Goal: Register for event/course

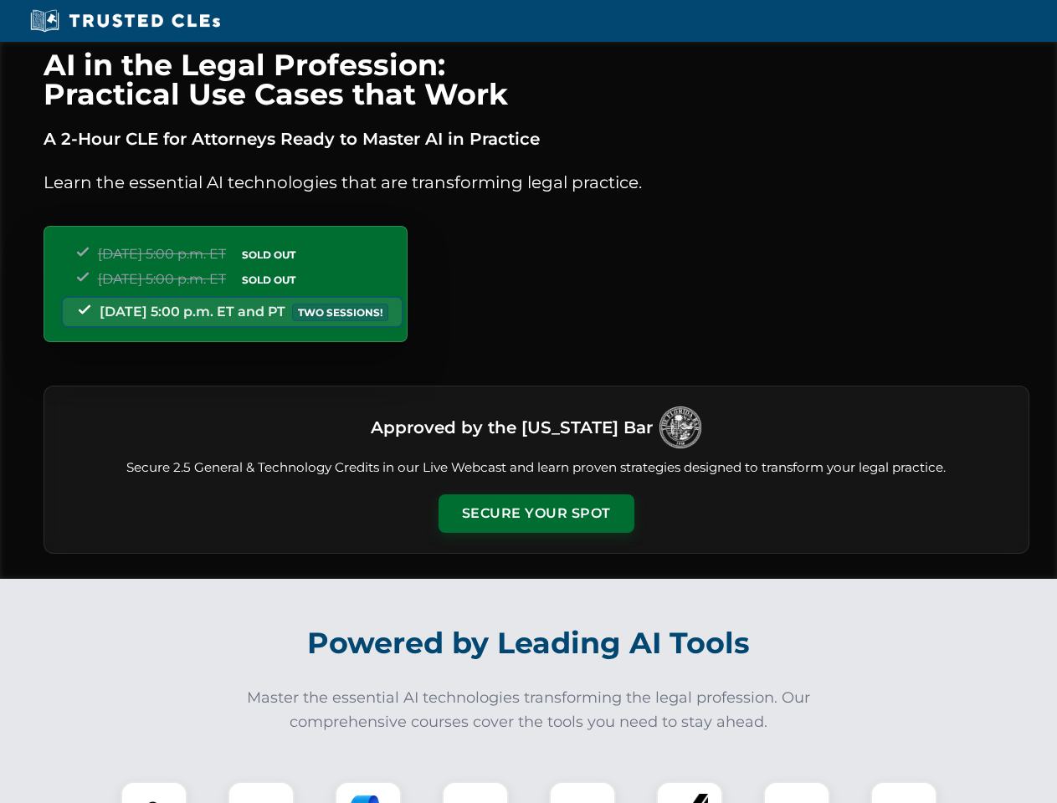
click at [535, 514] on button "Secure Your Spot" at bounding box center [536, 513] width 196 height 38
click at [154, 792] on img at bounding box center [154, 815] width 49 height 49
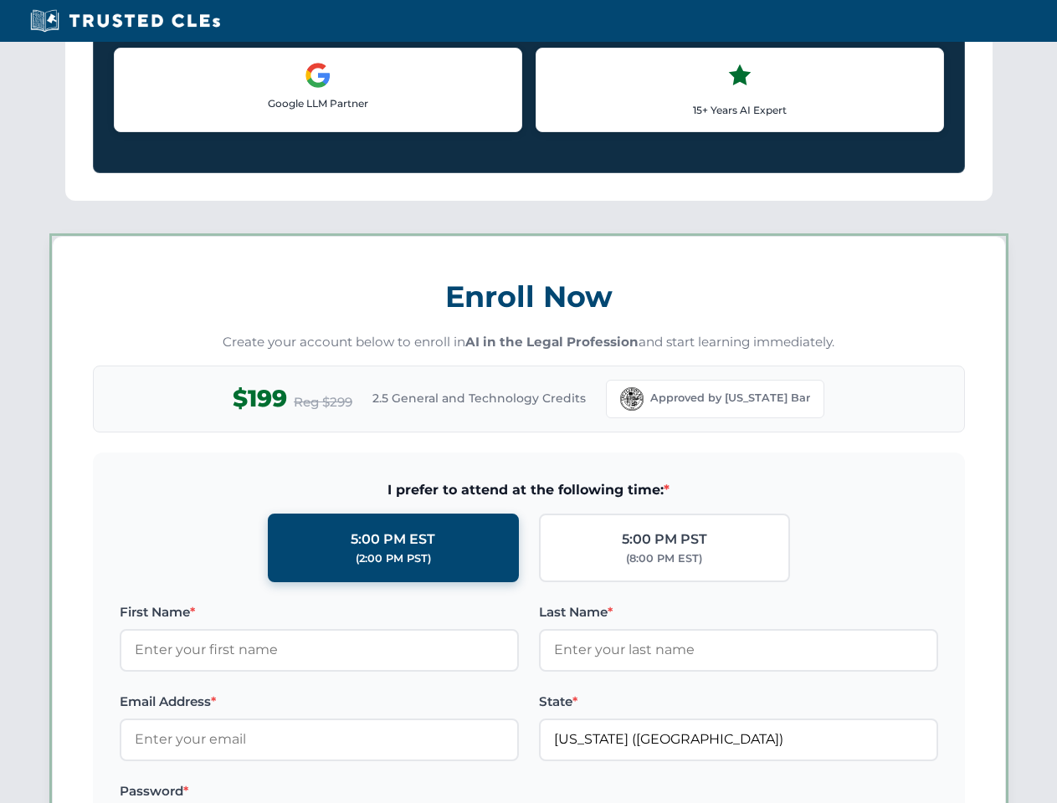
click at [368, 792] on label "Password *" at bounding box center [319, 791] width 399 height 20
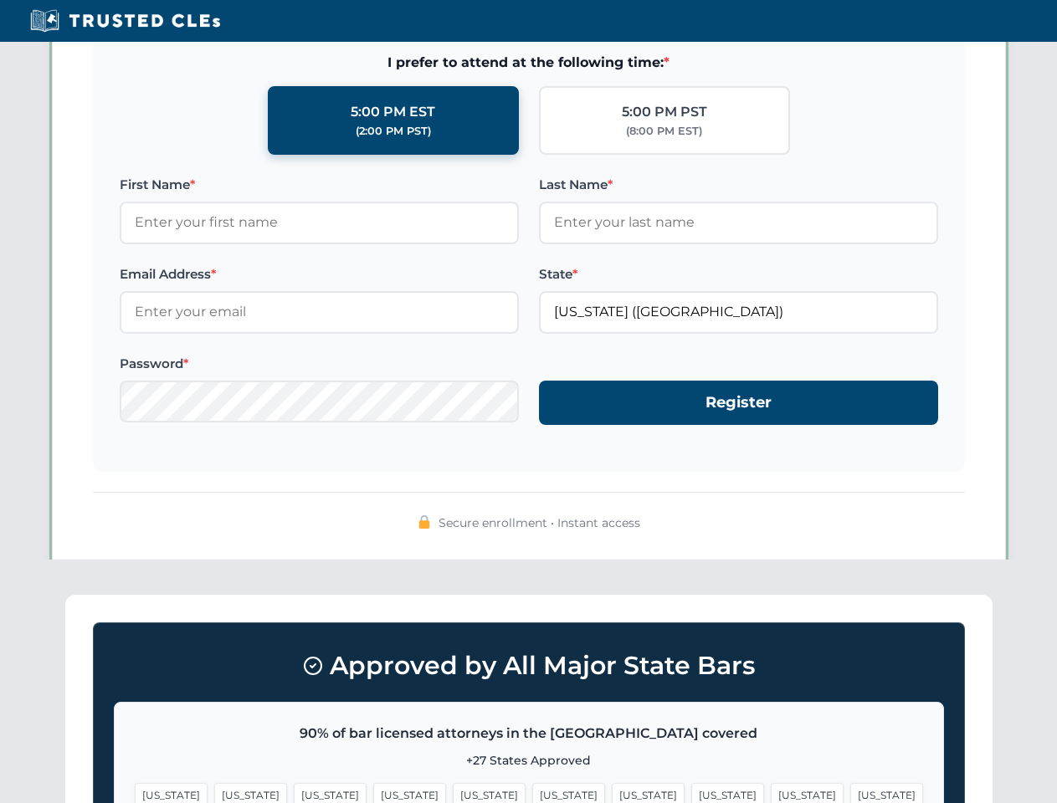
click at [770, 792] on span "[US_STATE]" at bounding box center [806, 795] width 73 height 24
